Goal: Task Accomplishment & Management: Use online tool/utility

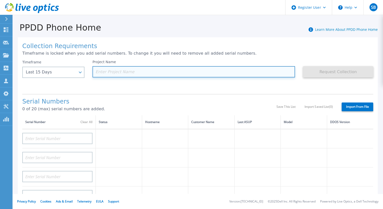
click at [141, 67] on input at bounding box center [194, 71] width 203 height 11
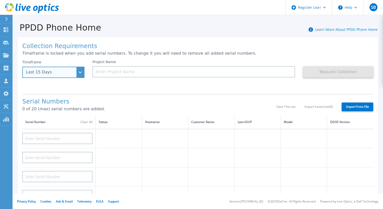
click at [83, 74] on div "Last 15 Days" at bounding box center [53, 72] width 62 height 11
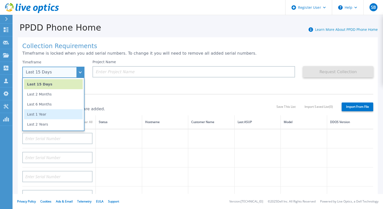
click at [55, 118] on li "Last 1 Year" at bounding box center [53, 114] width 59 height 10
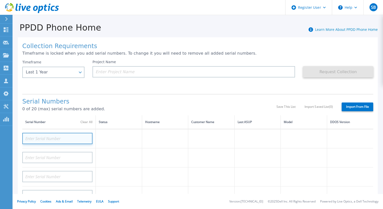
click at [52, 137] on input at bounding box center [57, 138] width 70 height 11
paste input "CKM00184300232"
type input "CKM00184300232"
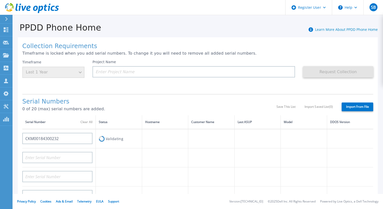
click at [192, 94] on div "Collection Requirements Timeframe is locked when you add serial numbers. To cha…" at bounding box center [198, 179] width 360 height 284
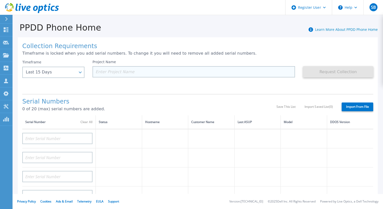
click at [153, 76] on input at bounding box center [194, 71] width 203 height 11
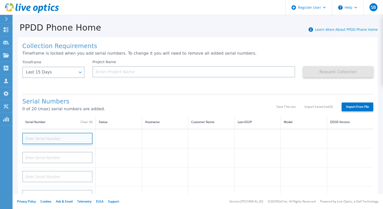
click at [58, 143] on input at bounding box center [57, 138] width 70 height 11
paste input "CKM00184300232"
type input "CKM00184300232"
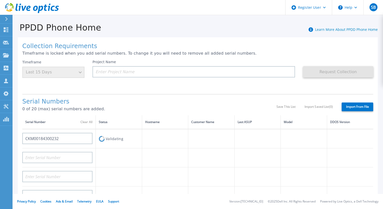
click at [171, 95] on div "Serial Numbers 0 of 20 (max) serial numbers are added. Save This List Import Sa…" at bounding box center [197, 104] width 351 height 21
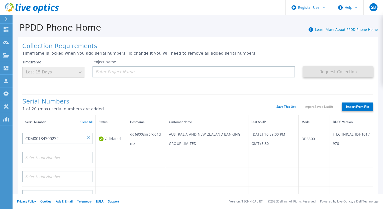
click at [185, 134] on td "AUSTRALIA AND NEW ZEALAND BANKING GROUP LIMITED" at bounding box center [207, 138] width 83 height 19
copy td "AUSTRALIA AND NEW ZEALAND BANKING GROUP LIMITED"
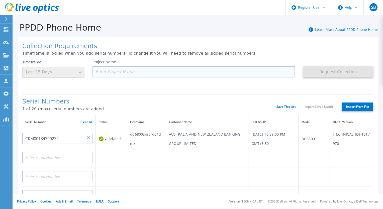
click at [164, 69] on input at bounding box center [194, 71] width 203 height 11
paste input "AUSTRALIA AND NEW ZEALAND BANKING GROUP LIMITED"
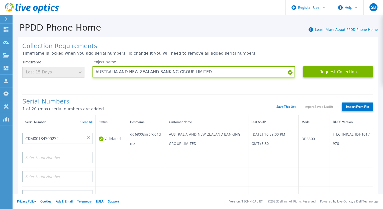
type input "AUSTRALIA AND NEW ZEALAND BANKING GROUP LIMITED"
click at [218, 98] on div "Serial Numbers 1 of 20 (max) serial numbers are added. Save This List Import Sa…" at bounding box center [197, 104] width 351 height 21
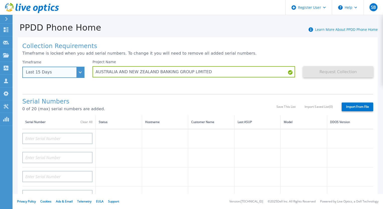
click at [79, 75] on div "Last 15 Days" at bounding box center [53, 72] width 62 height 11
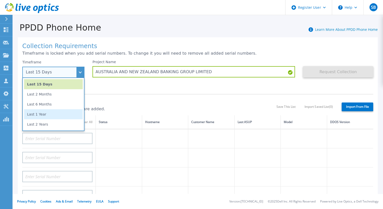
click at [55, 113] on li "Last 1 Year" at bounding box center [53, 114] width 59 height 10
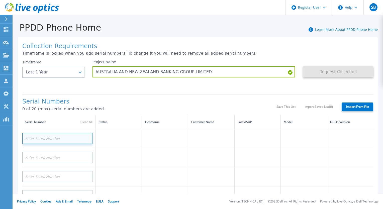
click at [53, 135] on input at bounding box center [57, 138] width 70 height 11
paste input "CKM00184300232"
type input "CKM00184300232"
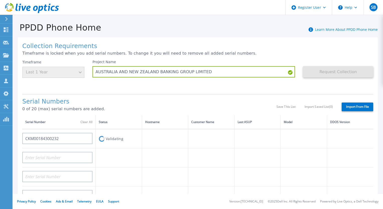
click at [153, 63] on div "Project Name [GEOGRAPHIC_DATA] AND NEW ZEALAND BANKING GROUP LIMITED" at bounding box center [194, 69] width 203 height 18
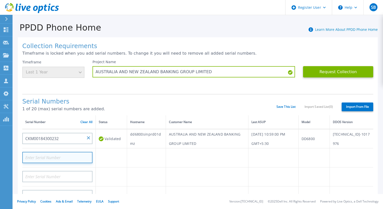
click at [57, 157] on input at bounding box center [57, 157] width 70 height 11
paste input "CKM00184400848"
type input "CKM00184400848"
click at [151, 86] on div "Project Name [GEOGRAPHIC_DATA] AND NEW ZEALAND BANKING GROUP LIMITED" at bounding box center [198, 75] width 211 height 30
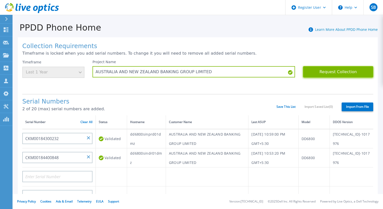
click at [345, 72] on button "Request Collection" at bounding box center [338, 71] width 70 height 11
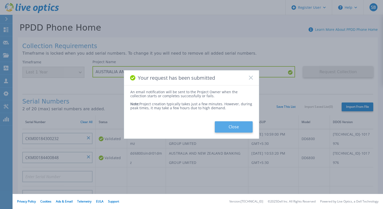
click at [242, 132] on button "Close" at bounding box center [234, 126] width 38 height 11
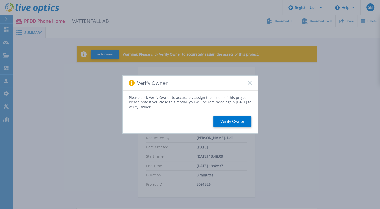
click at [248, 83] on icon at bounding box center [249, 83] width 4 height 4
